Goal: Navigation & Orientation: Find specific page/section

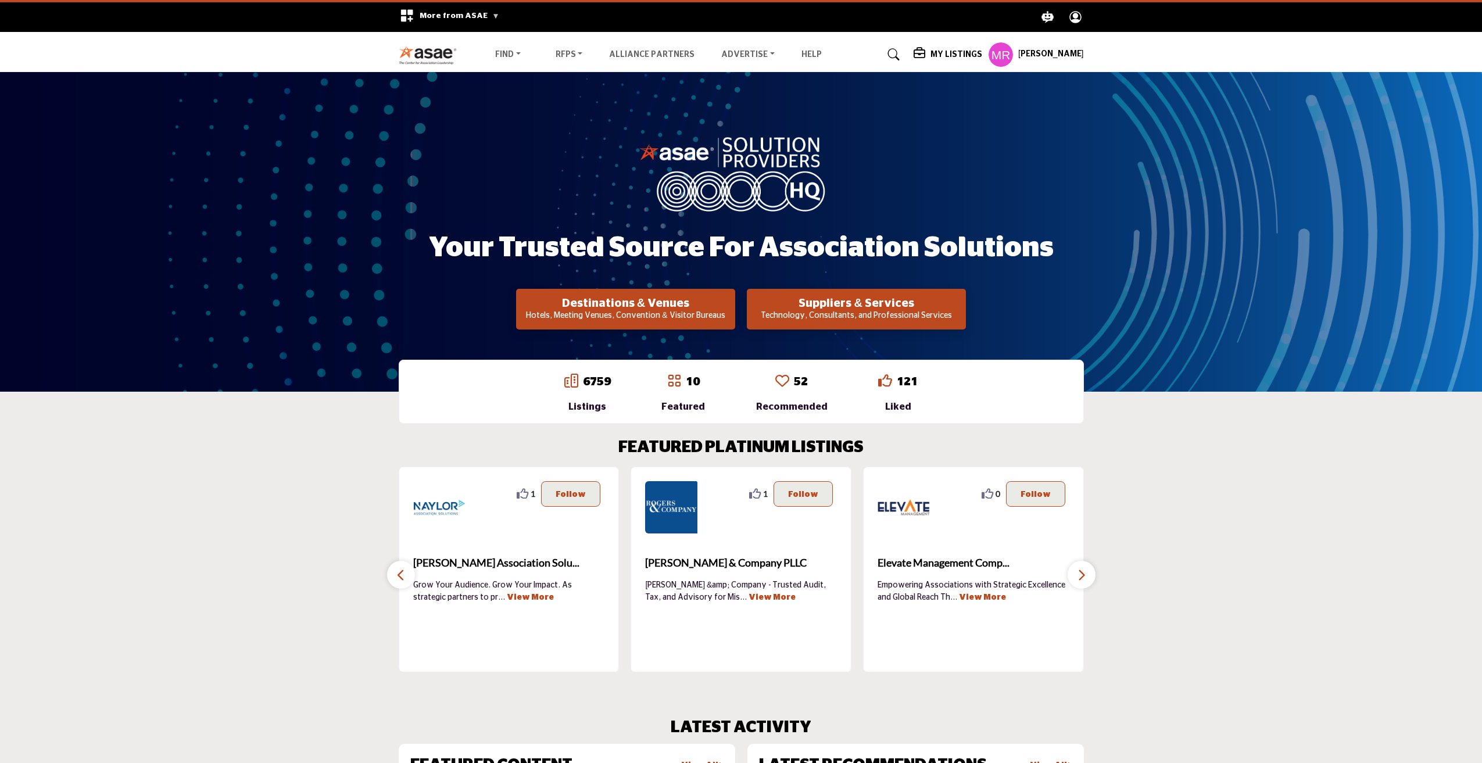
click at [480, 25] on div "More from ASAE .asae-eb-switcher-icon { fill: #ffffff; stroke-width: 0px; } .as…" at bounding box center [449, 17] width 115 height 30
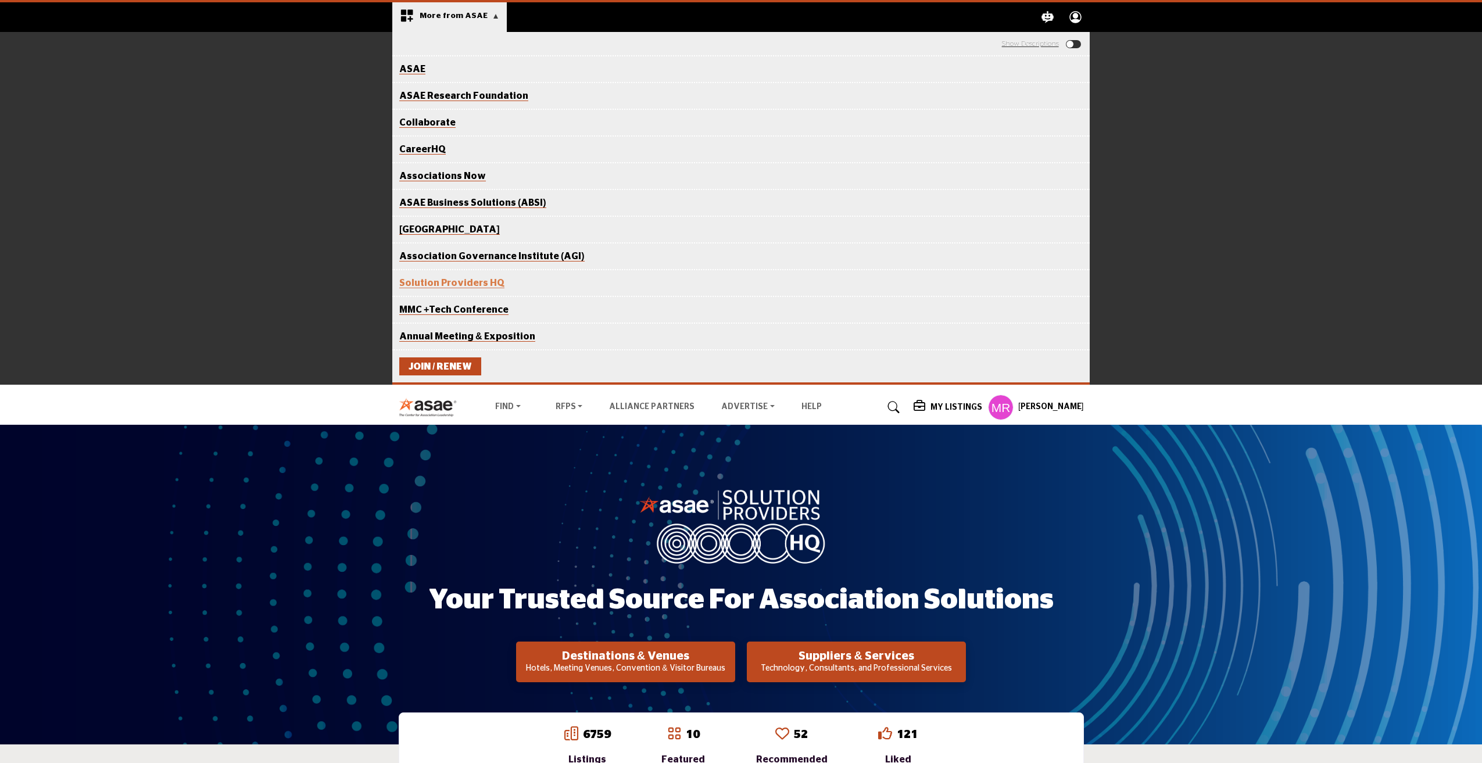
click at [1280, 480] on div "Your Trusted Source for Association Solutions Destinations & Venues Hotels, Mee…" at bounding box center [741, 585] width 1482 height 320
click at [1142, 209] on div "ASAE The Center for Association Excellence ASAE Research Foundation Advancing k…" at bounding box center [741, 208] width 1482 height 353
click at [489, 17] on span "More from ASAE" at bounding box center [460, 16] width 80 height 8
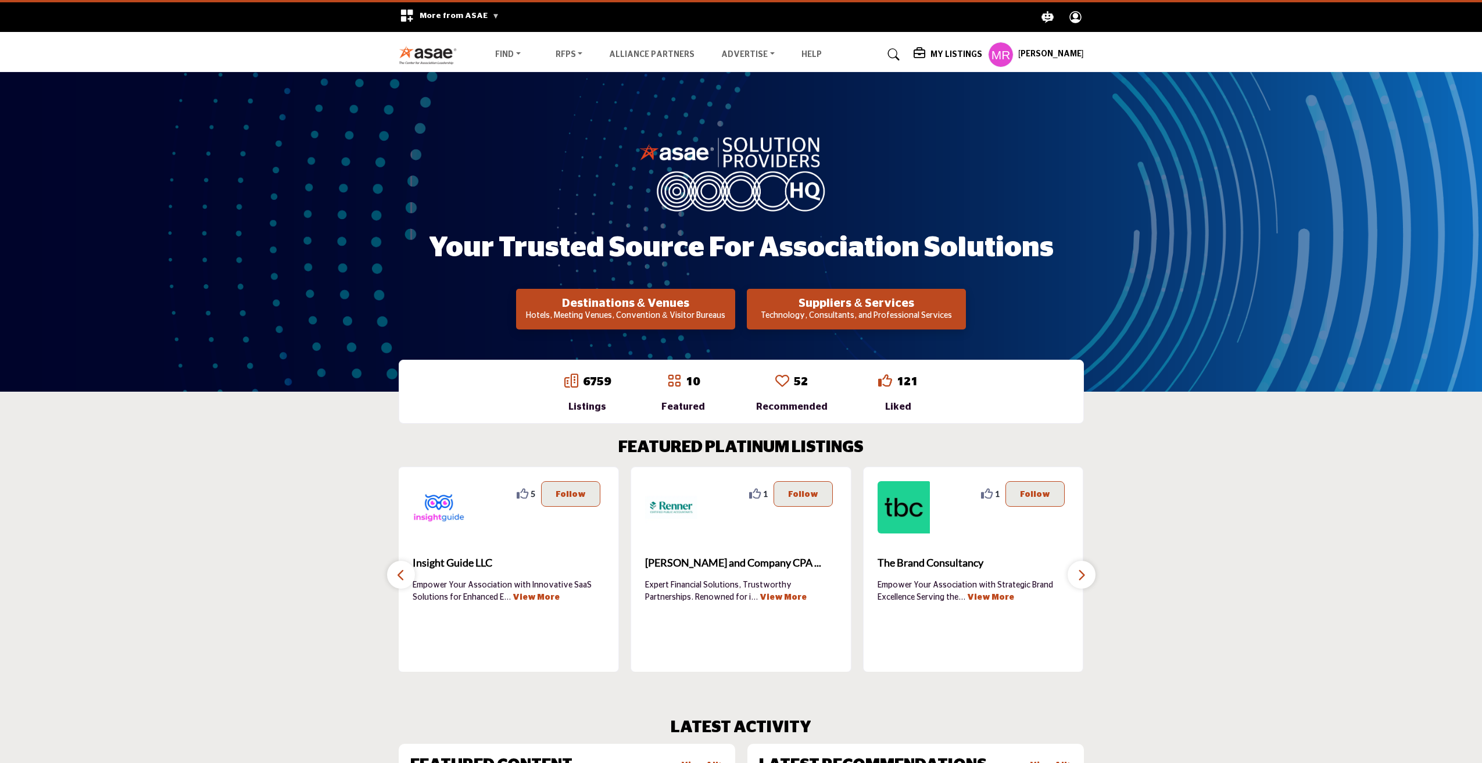
click at [656, 295] on button "Destinations & Venues Hotels, Meeting Venues, Convention & Visitor Bureaus" at bounding box center [625, 309] width 219 height 41
